Goal: Transaction & Acquisition: Purchase product/service

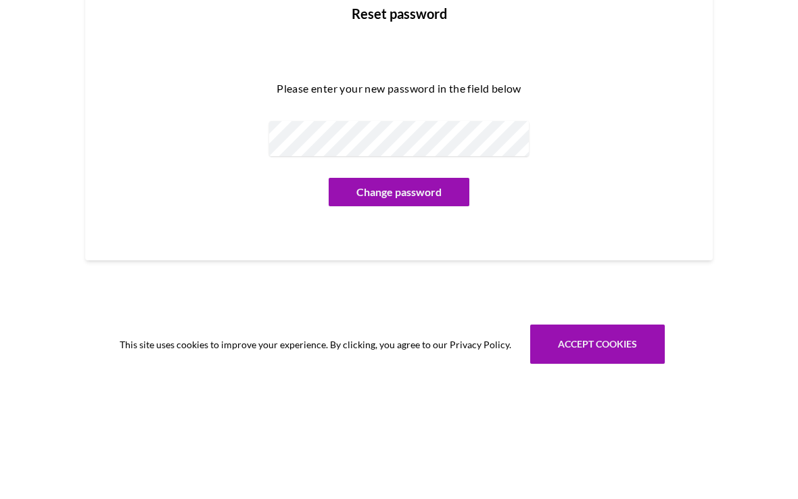
scroll to position [119, 0]
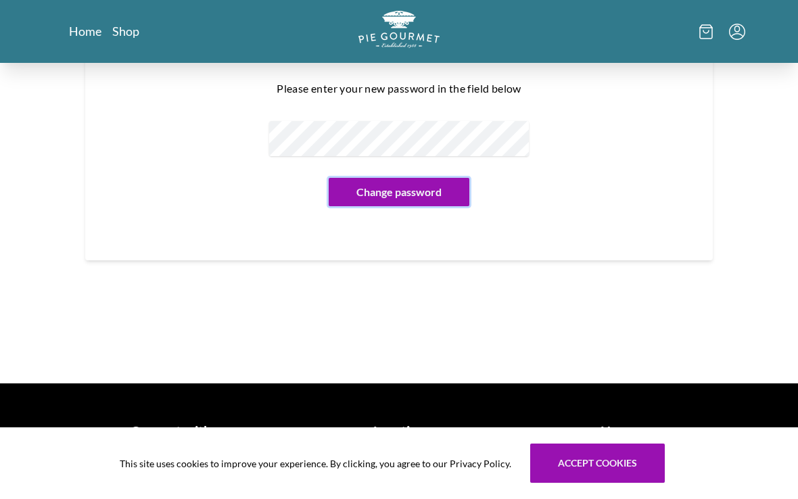
click at [411, 195] on button "Change password" at bounding box center [399, 192] width 141 height 28
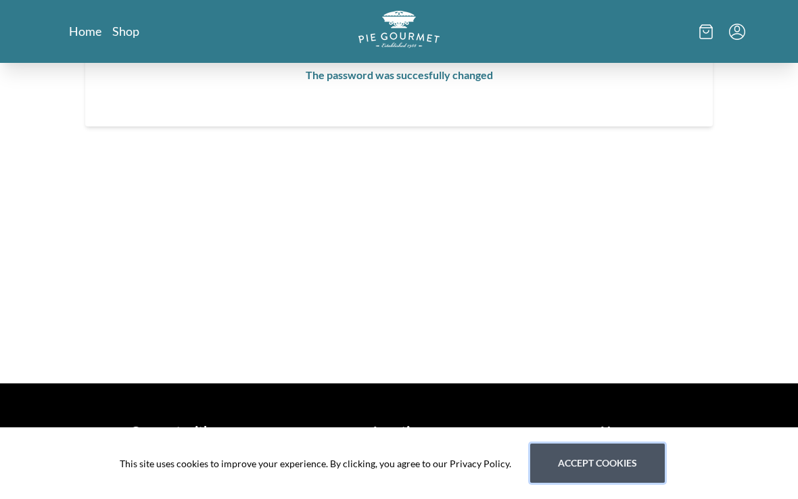
click at [597, 469] on button "Accept cookies" at bounding box center [597, 463] width 135 height 39
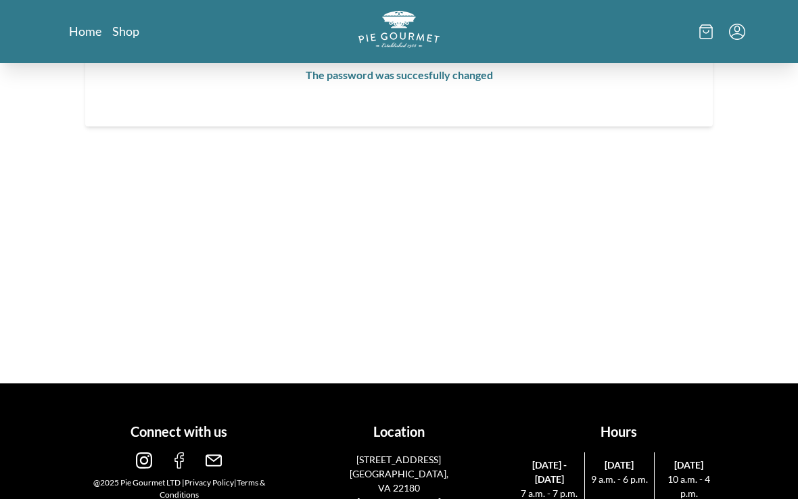
click at [132, 32] on link "Shop" at bounding box center [125, 31] width 27 height 16
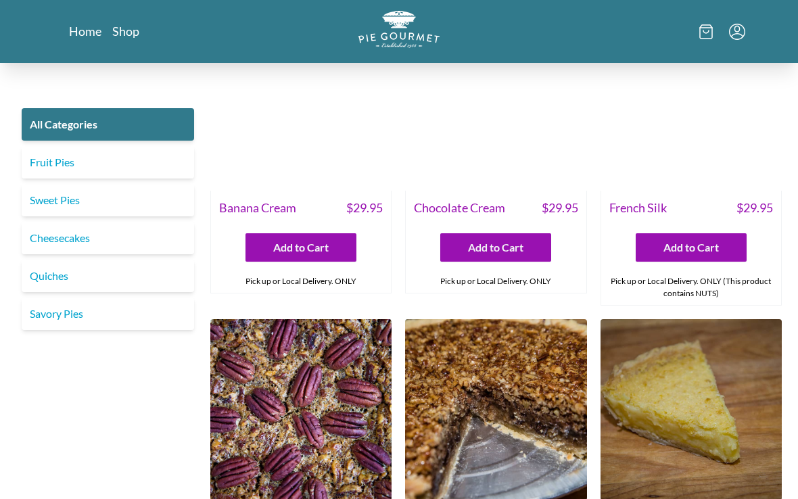
scroll to position [2813, 0]
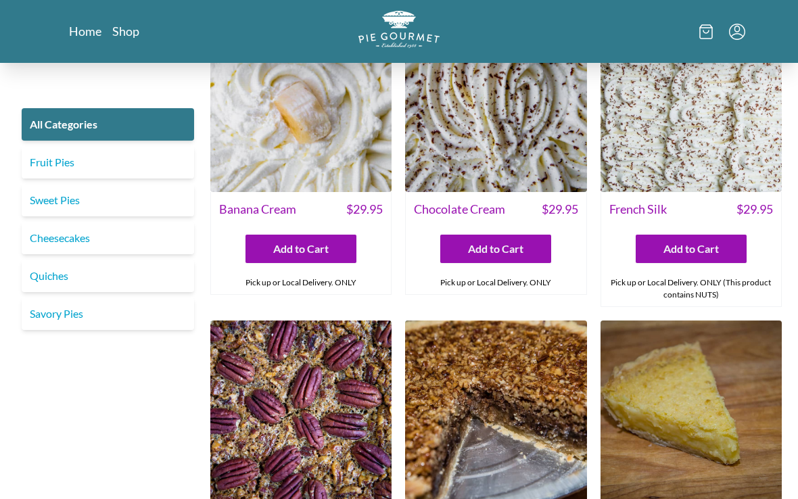
click at [31, 196] on link "Sweet Pies" at bounding box center [108, 200] width 172 height 32
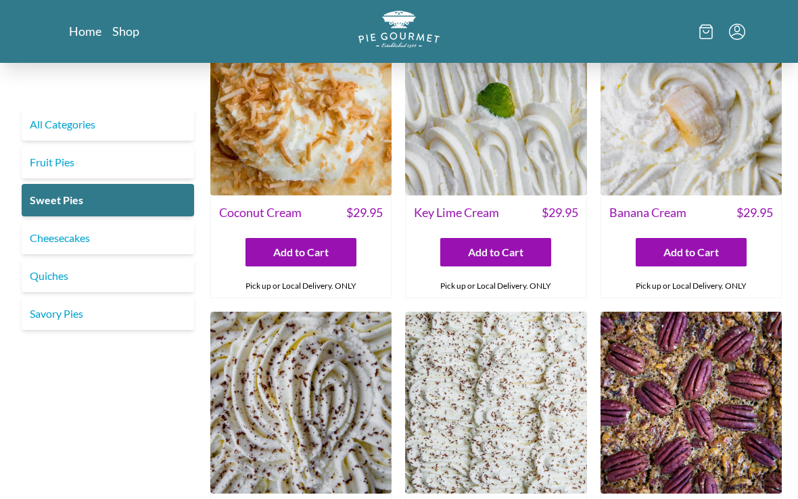
scroll to position [66, 0]
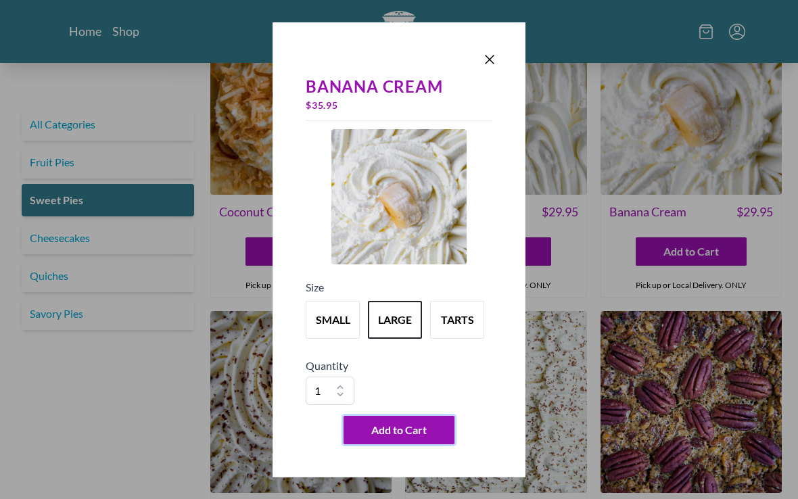
click at [386, 444] on button "Add to Cart" at bounding box center [398, 430] width 111 height 28
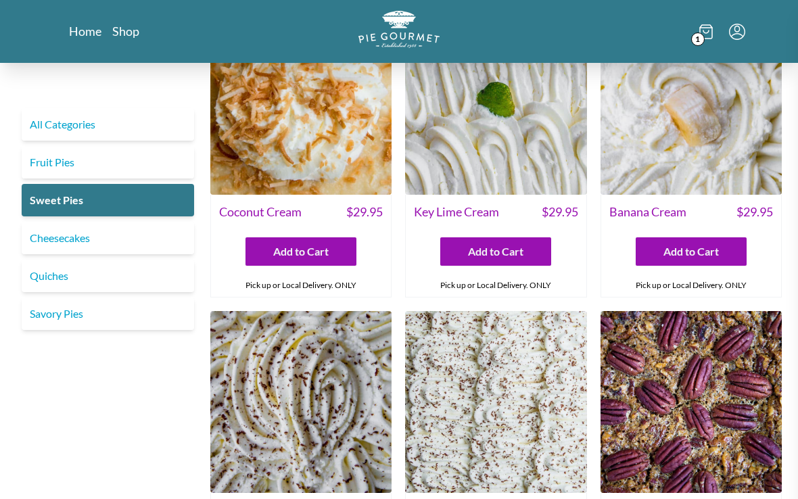
click at [152, 414] on div at bounding box center [399, 249] width 798 height 499
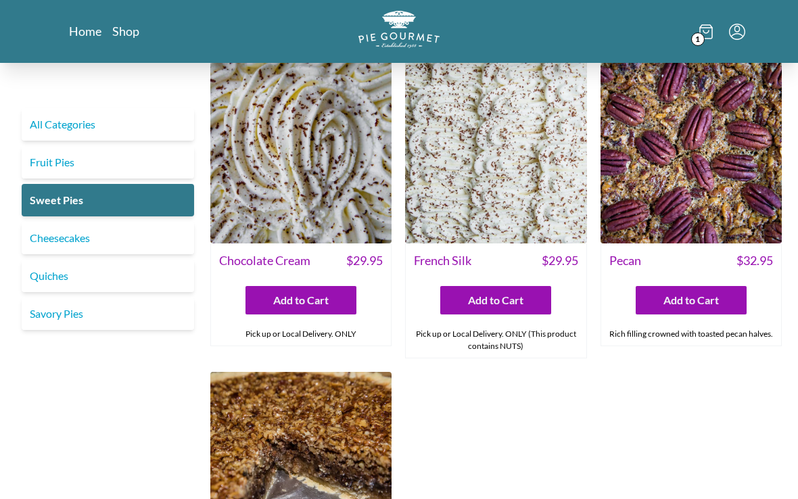
scroll to position [315, 0]
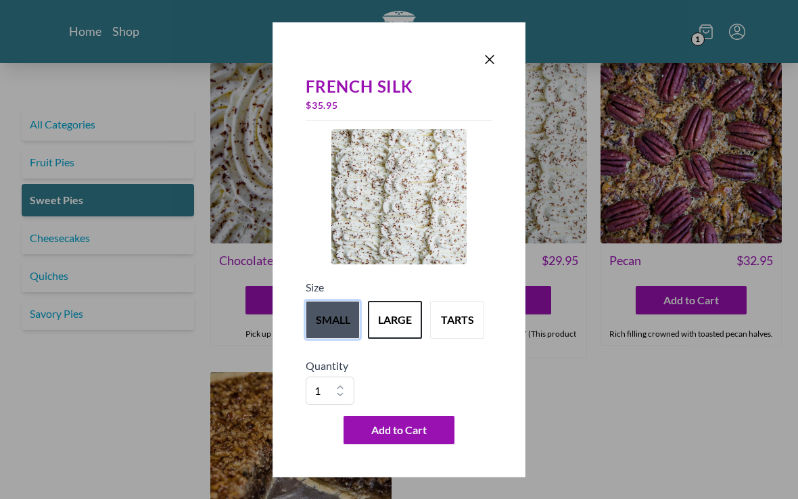
click at [337, 333] on button "small" at bounding box center [333, 320] width 54 height 38
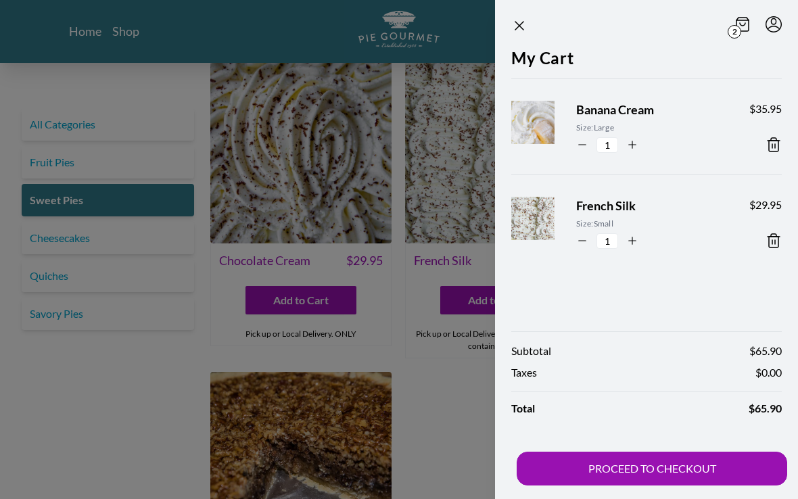
click at [646, 485] on button "PROCEED TO CHECKOUT" at bounding box center [652, 469] width 270 height 34
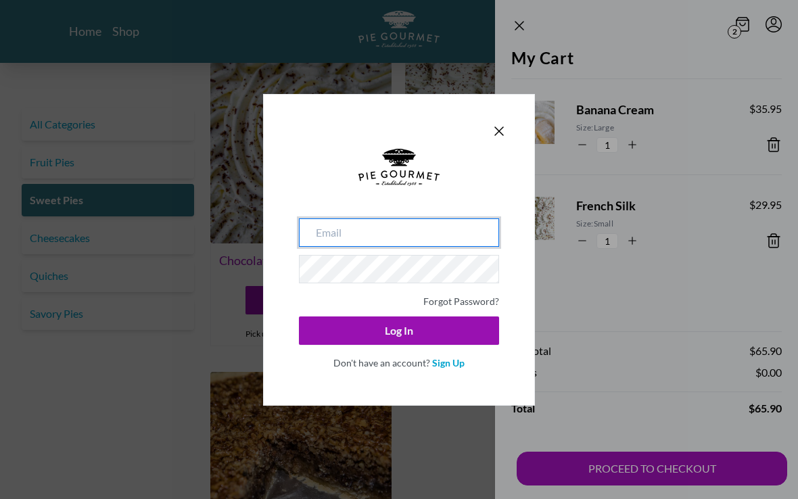
click at [359, 246] on input "email" at bounding box center [399, 232] width 200 height 28
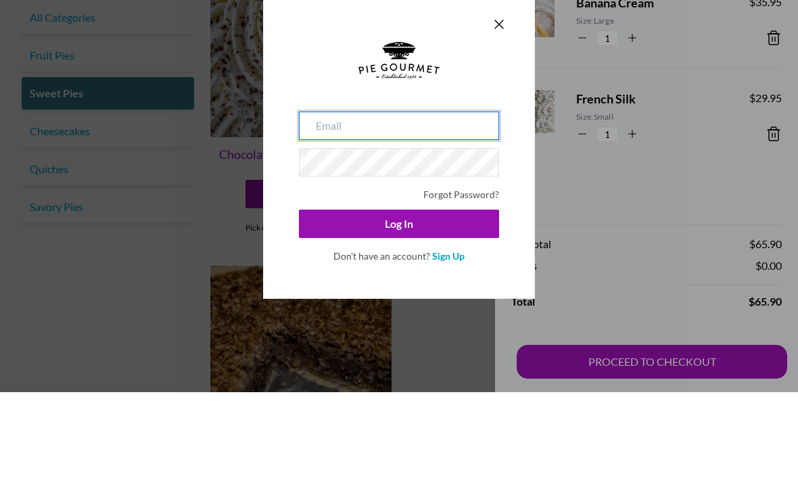
click at [337, 218] on input "email" at bounding box center [399, 232] width 200 height 28
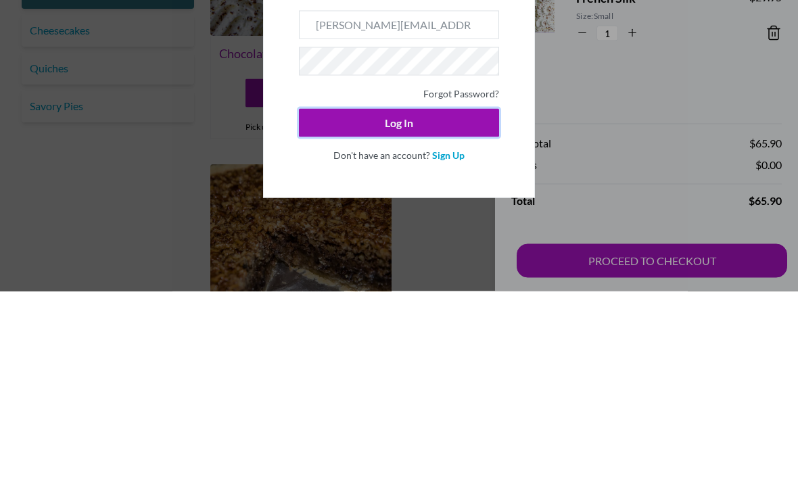
click at [406, 130] on div "[PERSON_NAME][EMAIL_ADDRESS][PERSON_NAME]. et Forgot Password? Log In Don't hav…" at bounding box center [399, 250] width 272 height 312
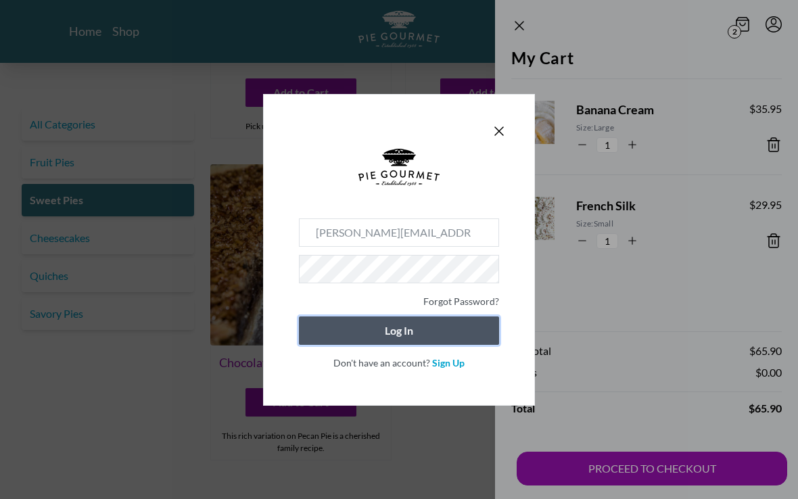
click at [399, 339] on button "Log In" at bounding box center [399, 330] width 200 height 28
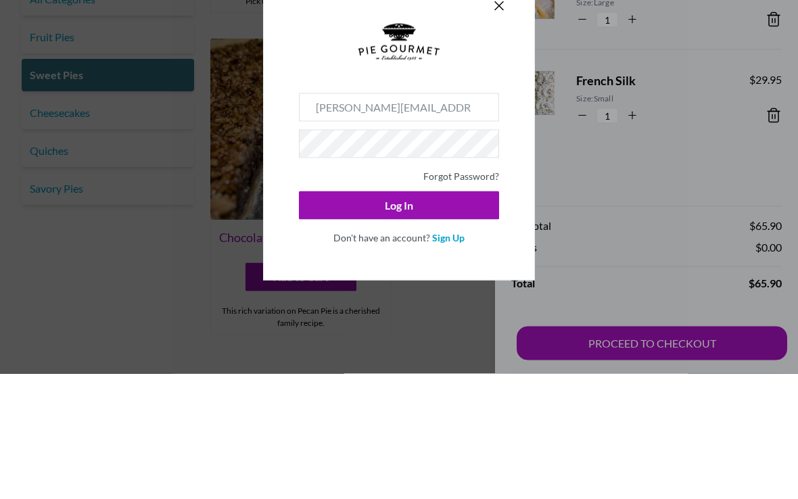
scroll to position [648, 0]
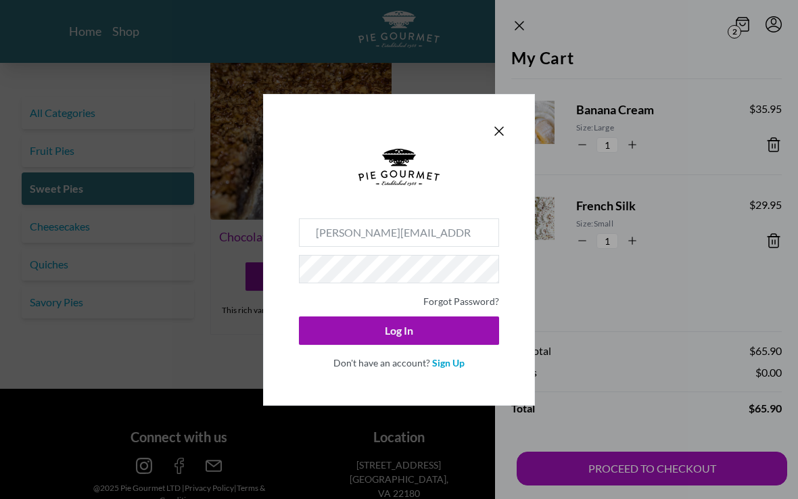
type input "[PERSON_NAME][EMAIL_ADDRESS][PERSON_NAME][DOMAIN_NAME]"
click at [401, 345] on button "Log In" at bounding box center [399, 330] width 200 height 28
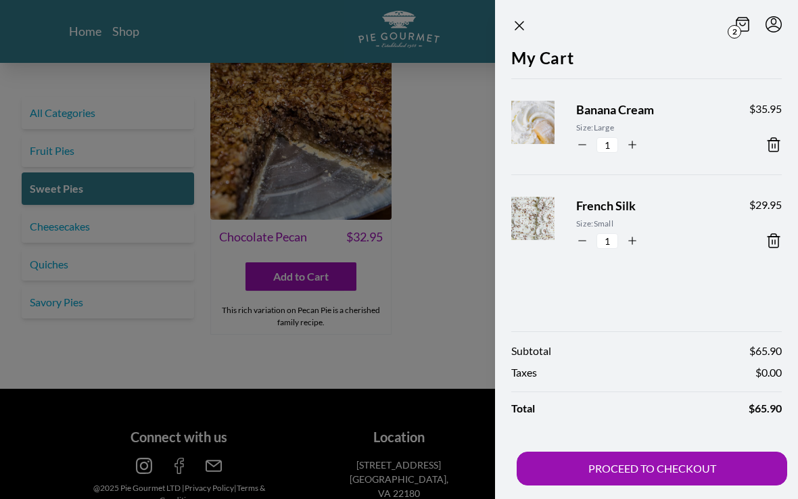
click at [671, 485] on button "PROCEED TO CHECKOUT" at bounding box center [652, 469] width 270 height 34
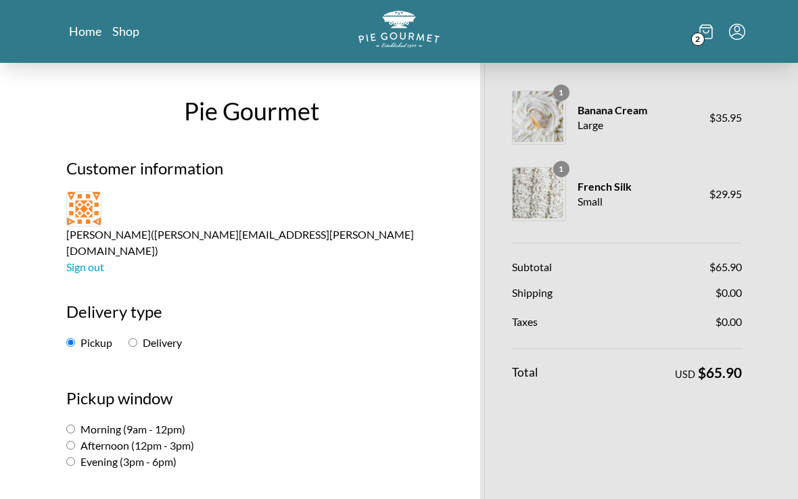
click at [143, 336] on label "Delivery" at bounding box center [154, 342] width 53 height 13
click at [137, 338] on input "Delivery" at bounding box center [132, 342] width 9 height 9
radio input "true"
select select "-1"
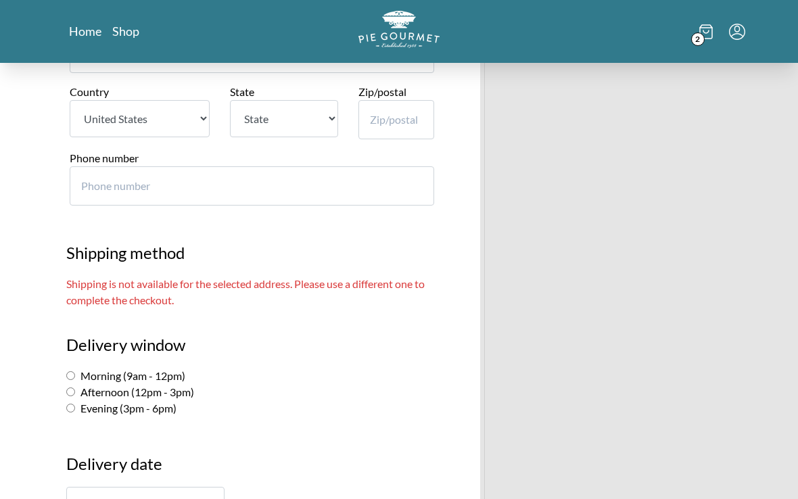
scroll to position [661, 0]
click at [74, 371] on input "Morning (9am - 12pm)" at bounding box center [70, 375] width 9 height 9
radio input "true"
click at [145, 487] on input "text" at bounding box center [145, 505] width 158 height 36
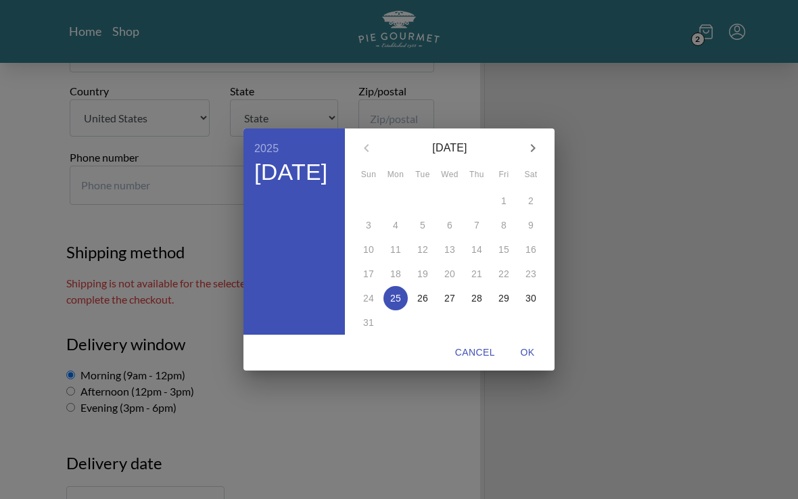
click at [425, 305] on p "26" at bounding box center [422, 298] width 11 height 14
click at [531, 360] on span "OK" at bounding box center [527, 352] width 32 height 17
type input "[DATE]"
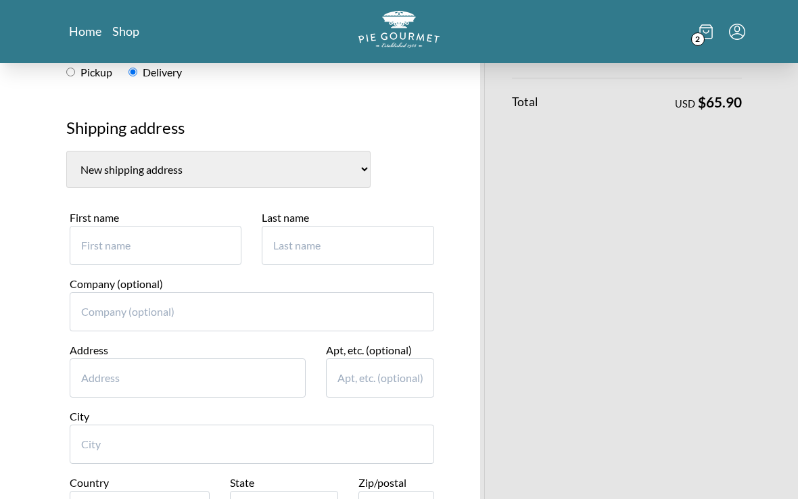
scroll to position [269, 0]
click at [175, 227] on input "First name" at bounding box center [156, 246] width 172 height 39
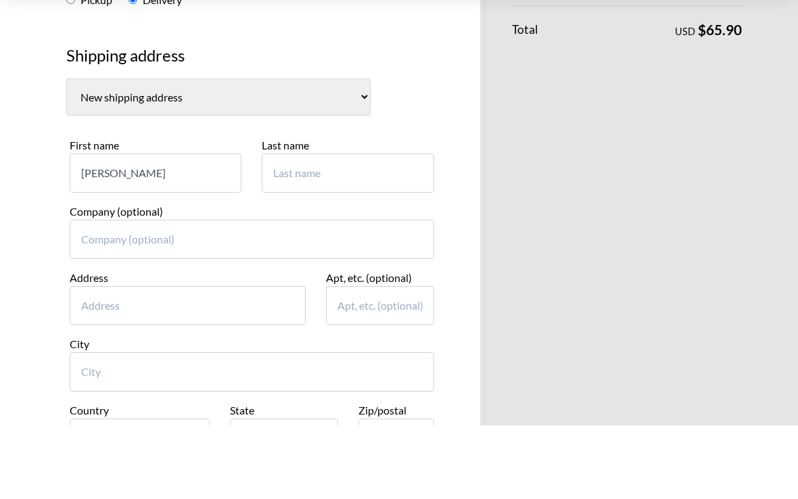
type input "[PERSON_NAME]"
click at [315, 227] on input "Last name" at bounding box center [348, 246] width 172 height 39
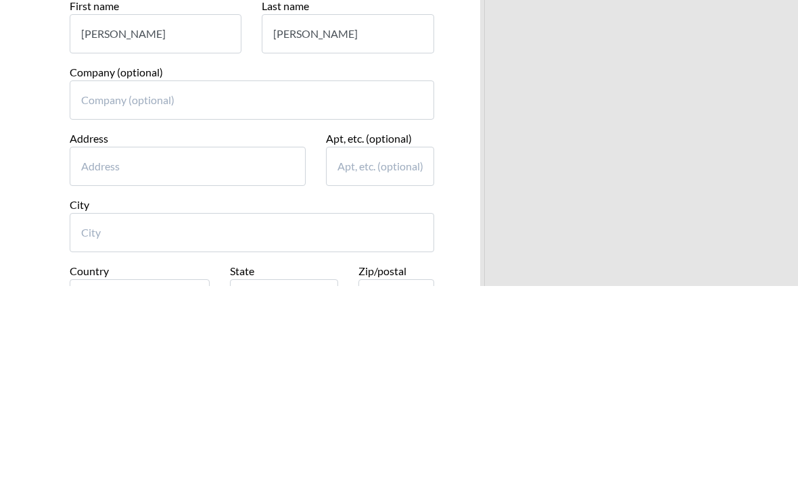
type input "[PERSON_NAME]"
click at [244, 360] on input "Address" at bounding box center [188, 379] width 236 height 39
type input "[STREET_ADDRESS]"
click at [270, 426] on input "City" at bounding box center [252, 445] width 364 height 39
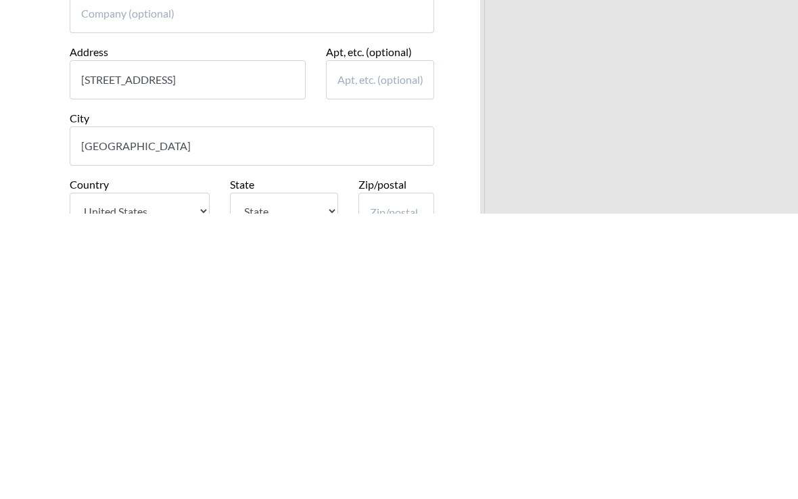
scroll to position [284, 0]
type input "[GEOGRAPHIC_DATA]"
click at [283, 477] on select "State [US_STATE] [US_STATE] [US_STATE] [US_STATE] [US_STATE] [US_STATE] [US_STA…" at bounding box center [284, 495] width 108 height 37
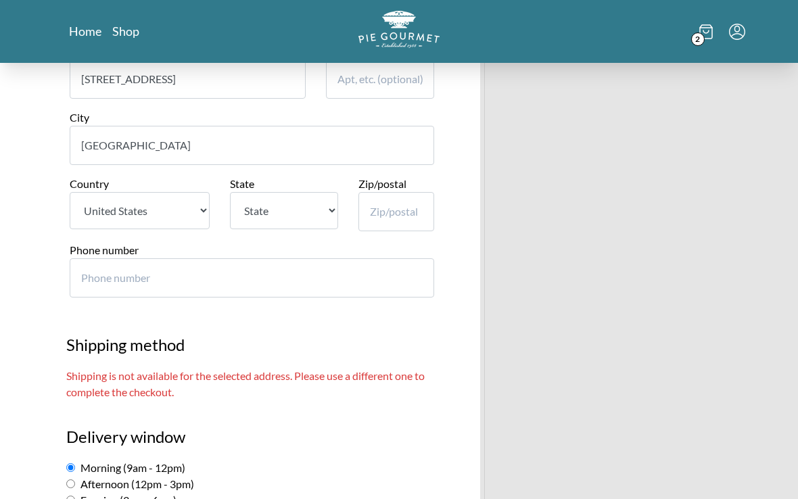
select select "VA"
click at [402, 192] on input "Zip/postal" at bounding box center [396, 211] width 76 height 39
type input "22151"
click at [187, 258] on input "Phone number" at bounding box center [252, 277] width 364 height 39
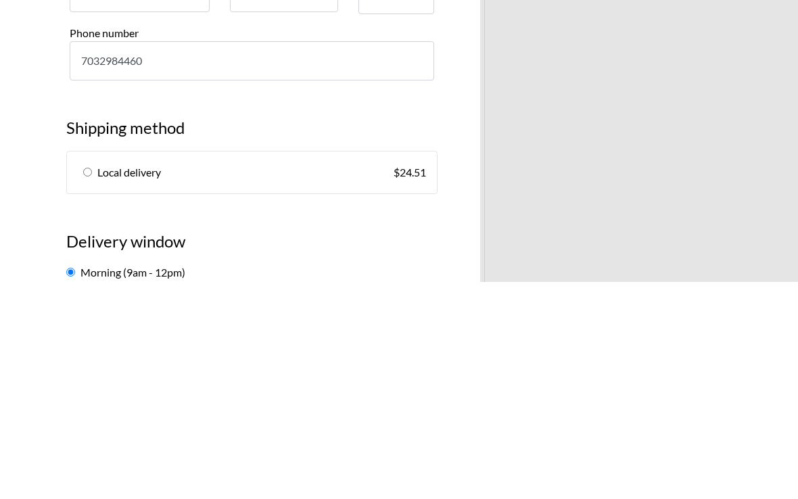
type input "7032984460"
click at [89, 385] on input "radio" at bounding box center [87, 389] width 9 height 9
radio input "true"
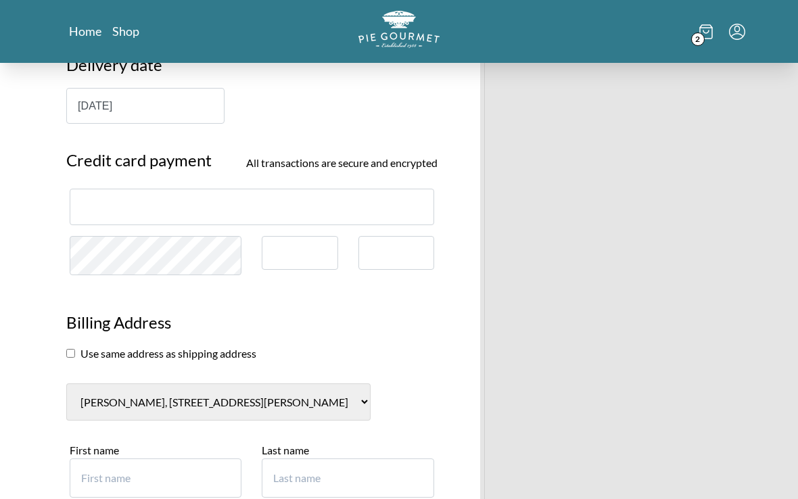
scroll to position [1081, 0]
click at [70, 350] on input "checkbox" at bounding box center [70, 354] width 9 height 9
checkbox input "true"
